Goal: Information Seeking & Learning: Learn about a topic

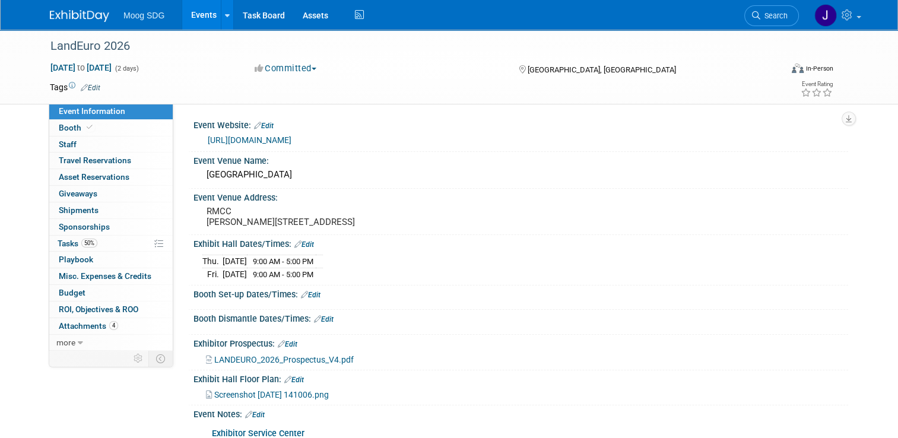
click at [206, 17] on link "Events" at bounding box center [203, 15] width 43 height 30
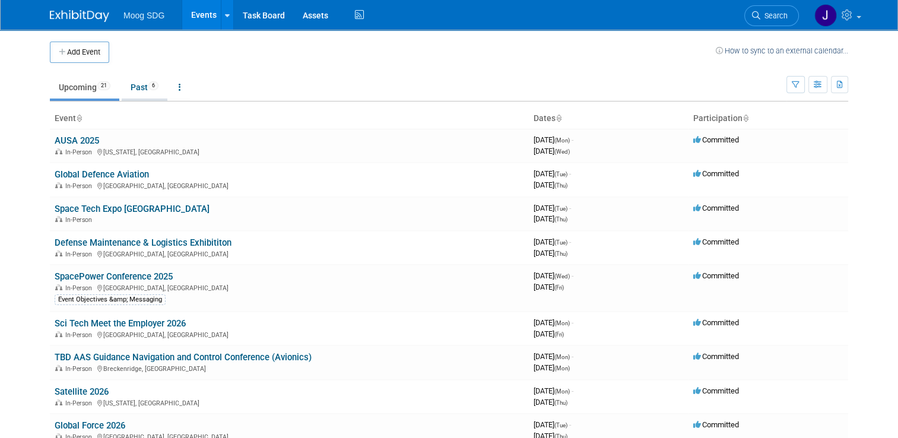
click at [137, 89] on link "Past 6" at bounding box center [145, 87] width 46 height 23
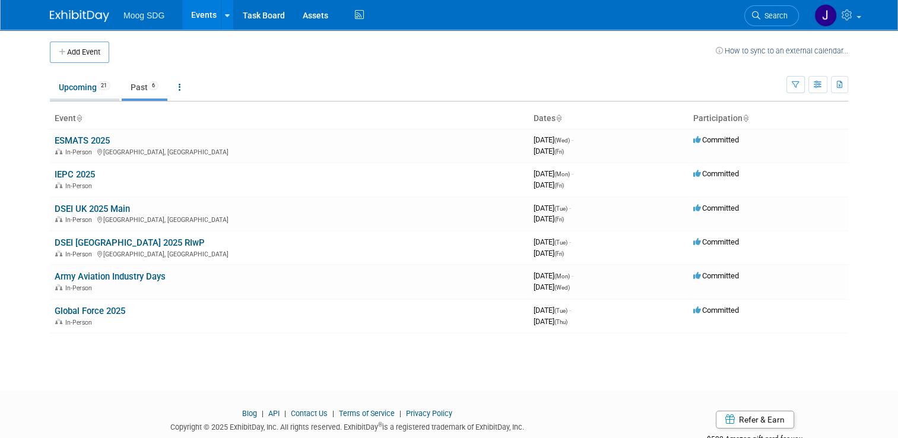
click at [80, 88] on link "Upcoming 21" at bounding box center [84, 87] width 69 height 23
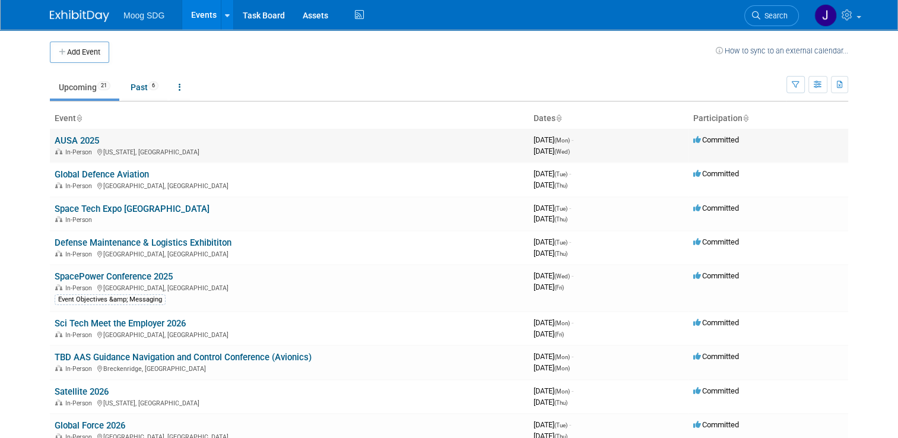
click at [64, 140] on link "AUSA 2025" at bounding box center [77, 140] width 45 height 11
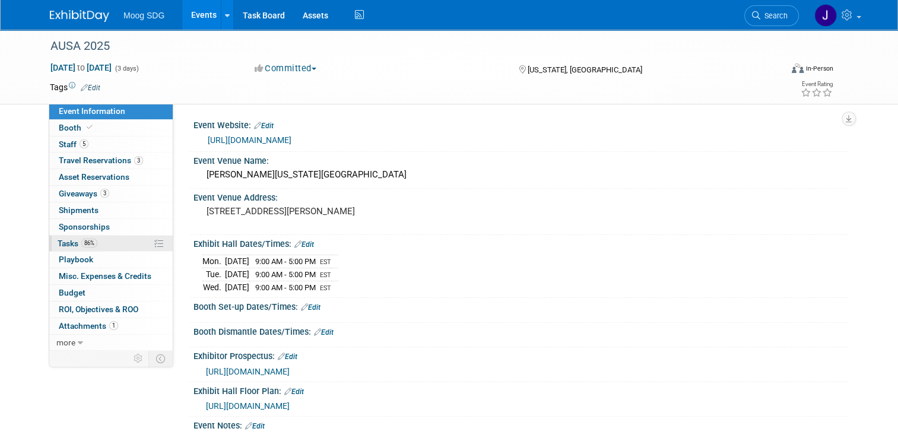
click at [97, 236] on link "86% Tasks 86%" at bounding box center [110, 244] width 123 height 16
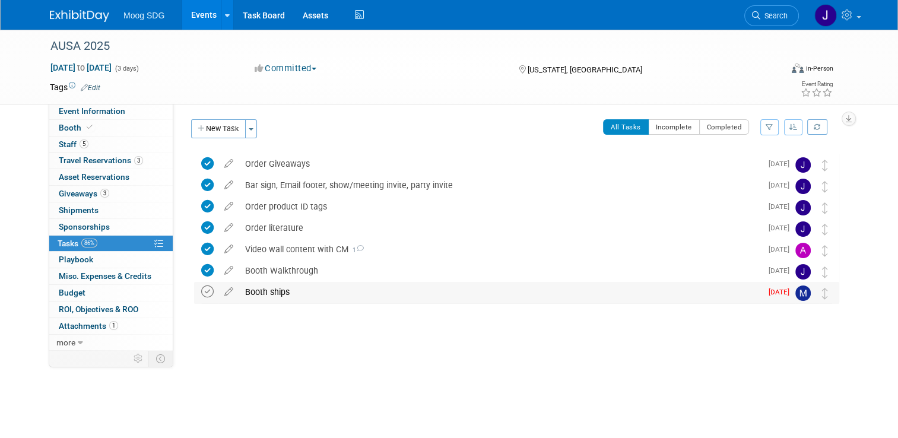
click at [201, 293] on icon at bounding box center [207, 292] width 12 height 12
click at [857, 140] on div "Event Information Event Info Booth Booth 5 Staff 5 Staff 3 Travel Reservations …" at bounding box center [449, 191] width 816 height 322
click at [799, 132] on button "button" at bounding box center [793, 127] width 19 height 16
click at [800, 132] on button "button" at bounding box center [793, 127] width 19 height 16
click at [774, 128] on icon "button" at bounding box center [770, 126] width 8 height 7
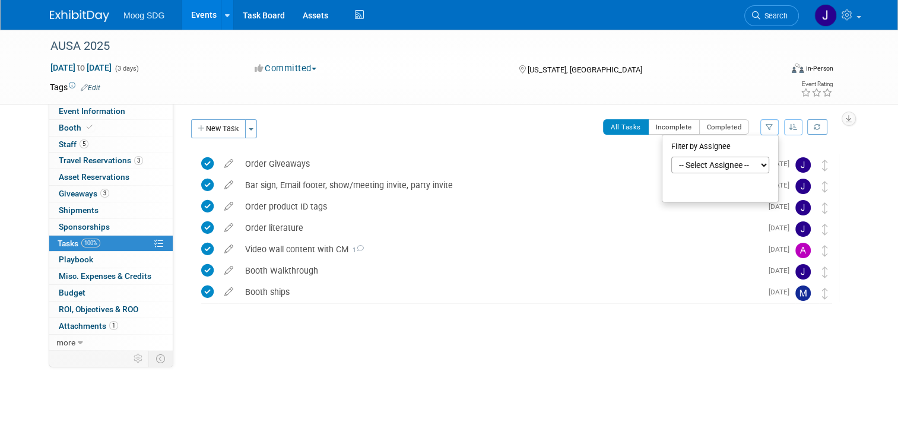
click at [774, 128] on icon "button" at bounding box center [770, 126] width 8 height 7
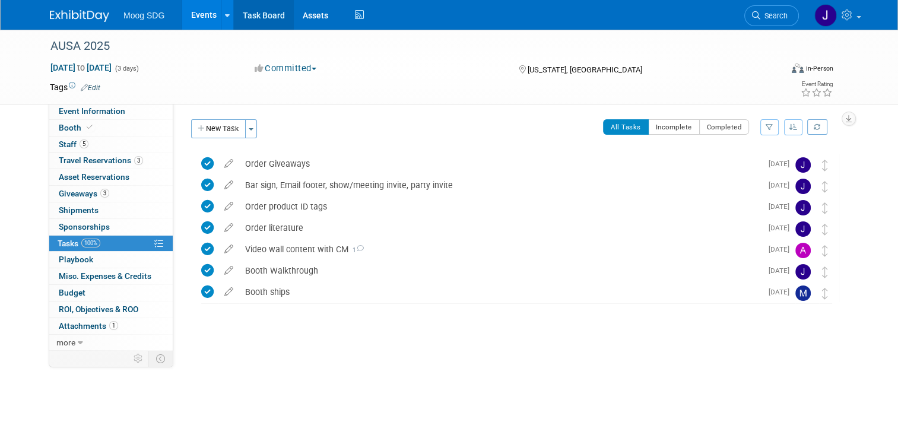
click at [266, 14] on link "Task Board" at bounding box center [264, 15] width 60 height 30
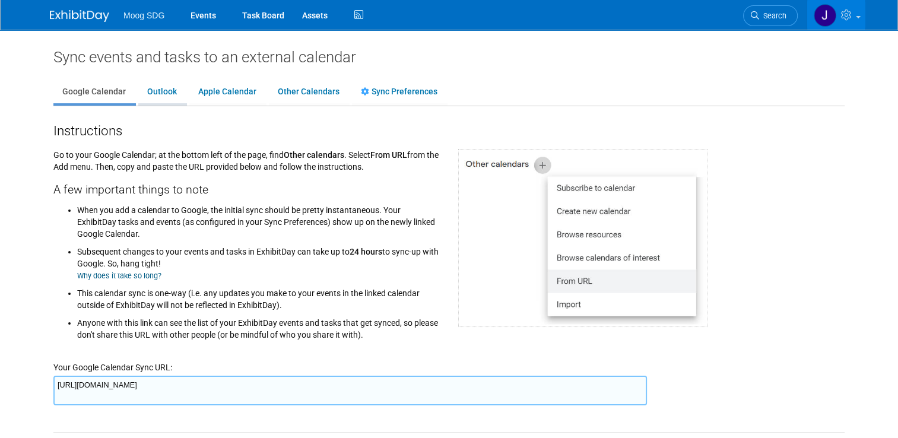
click at [150, 90] on link "Outlook" at bounding box center [161, 92] width 47 height 23
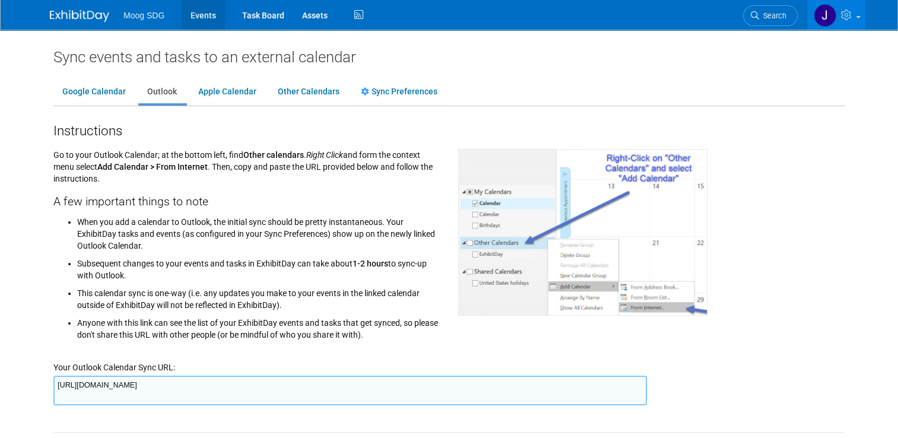
click at [198, 15] on link "Events" at bounding box center [203, 15] width 43 height 30
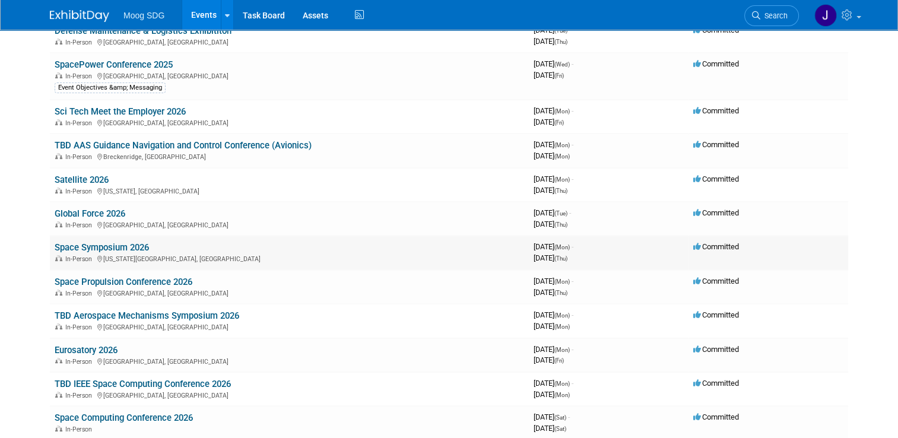
scroll to position [237, 0]
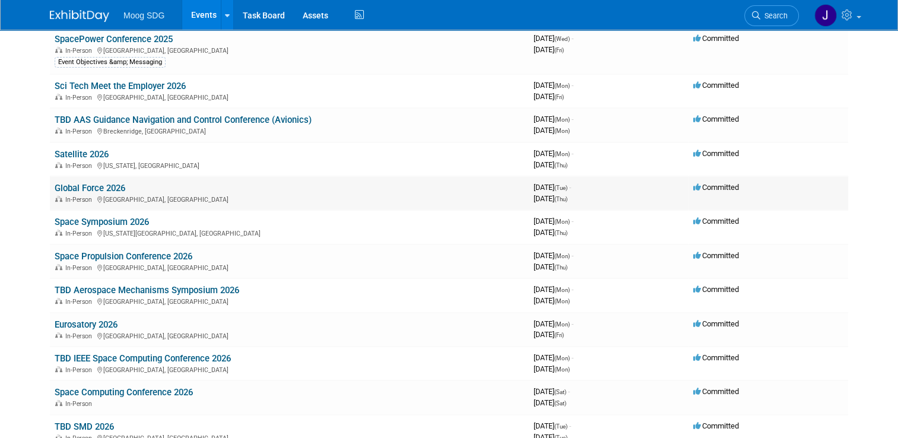
click at [97, 183] on link "Global Force 2026" at bounding box center [90, 188] width 71 height 11
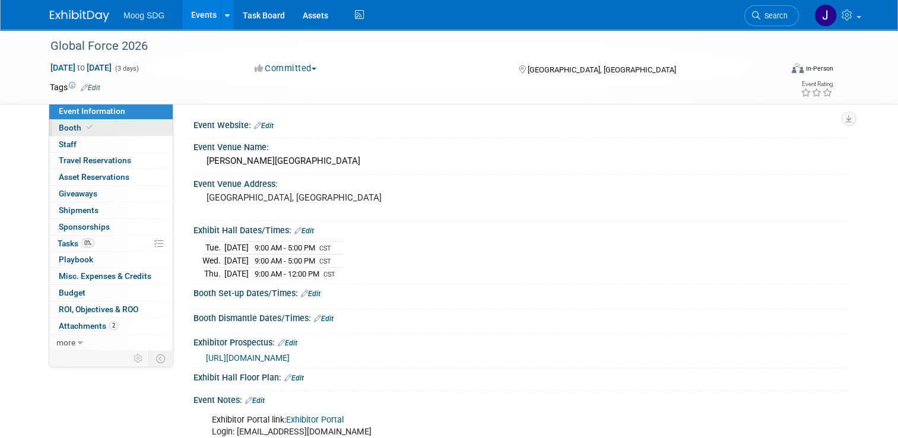
click at [106, 135] on link "Booth" at bounding box center [110, 128] width 123 height 16
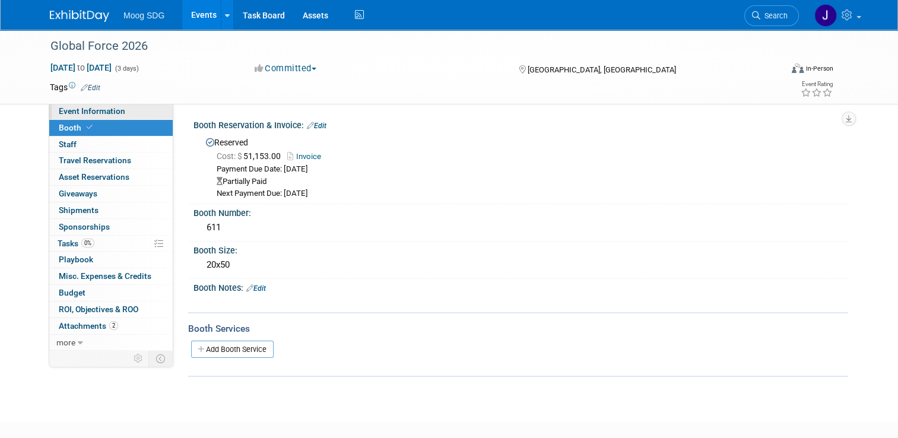
click at [83, 110] on span "Event Information" at bounding box center [92, 110] width 66 height 9
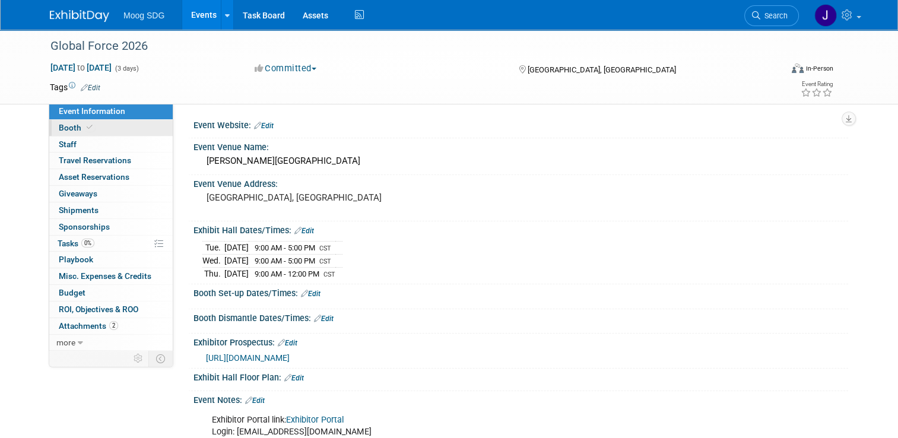
click at [98, 127] on link "Booth" at bounding box center [110, 128] width 123 height 16
